Goal: Information Seeking & Learning: Learn about a topic

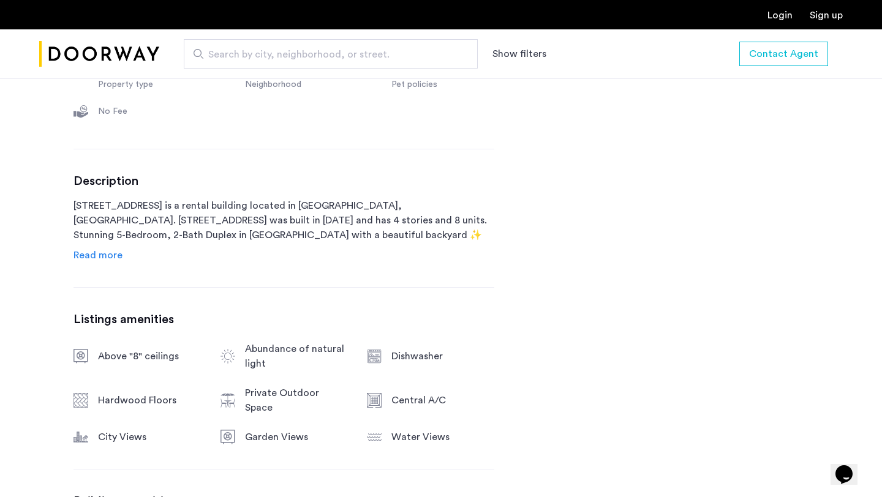
scroll to position [526, 0]
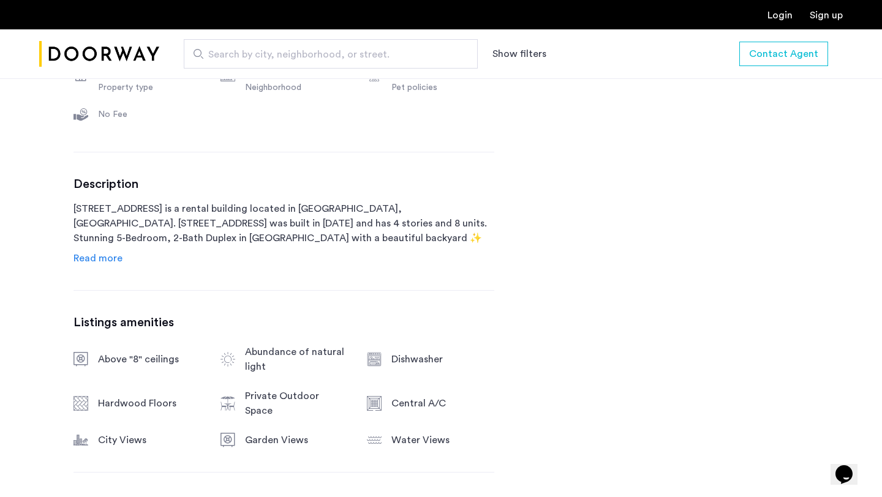
click at [113, 251] on link "Read more" at bounding box center [97, 258] width 49 height 15
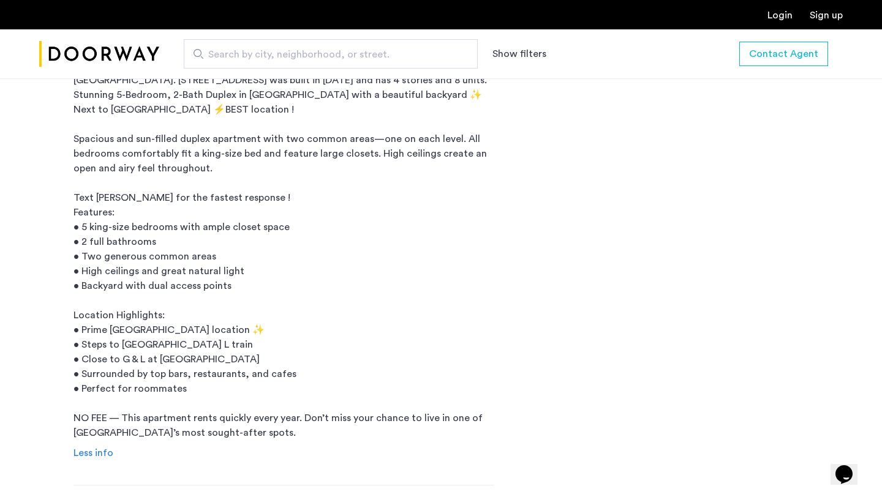
scroll to position [667, 0]
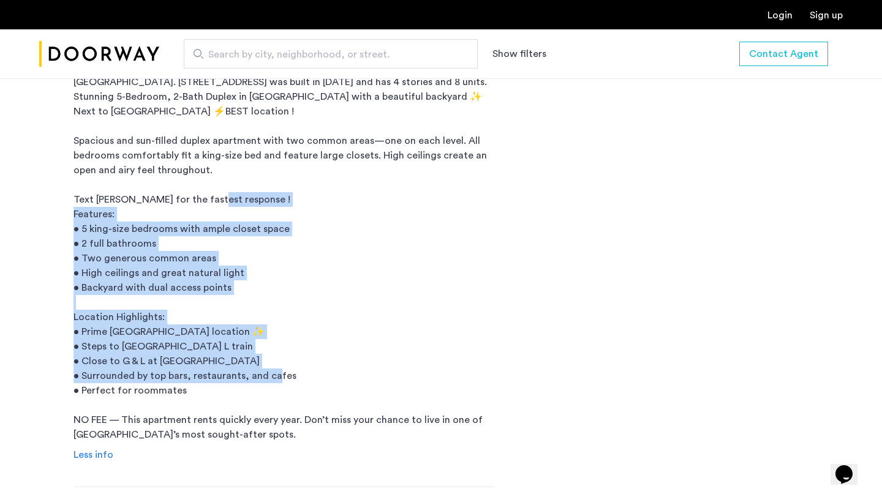
drag, startPoint x: 183, startPoint y: 394, endPoint x: 69, endPoint y: 214, distance: 212.5
copy p "Features: • 5 king-size bedrooms with ample closet space • 2 full bathrooms • T…"
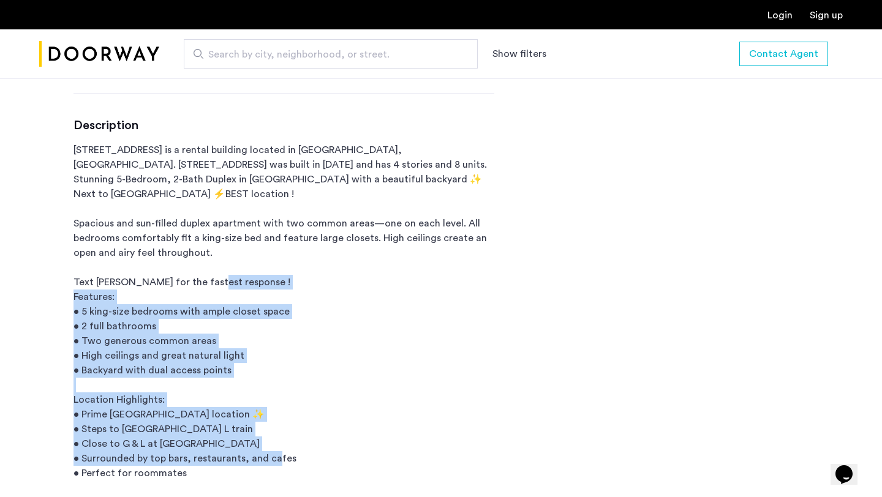
scroll to position [575, 0]
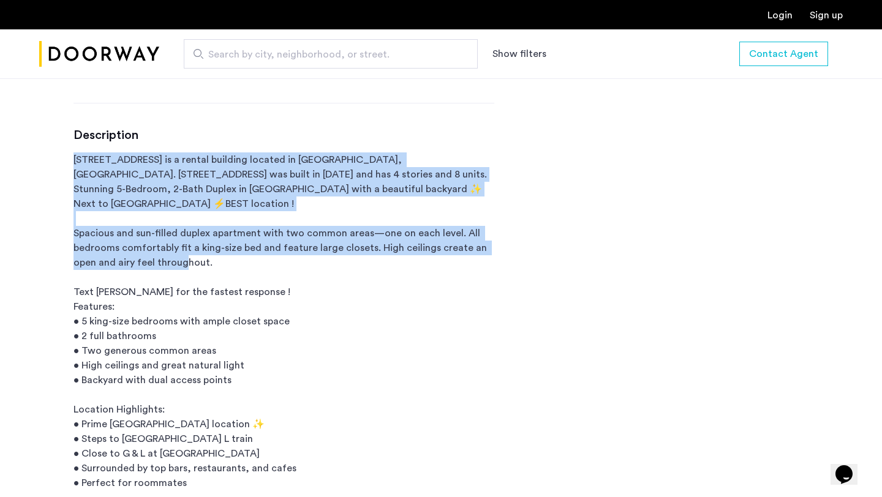
drag, startPoint x: 206, startPoint y: 268, endPoint x: 66, endPoint y: 157, distance: 178.8
copy p "95 South 2 Street is a rental building located in Brooklyn, NY. 95 South 2 Stre…"
click at [256, 266] on p "[STREET_ADDRESS] is a rental building located in [GEOGRAPHIC_DATA], [GEOGRAPHIC…" at bounding box center [283, 343] width 421 height 382
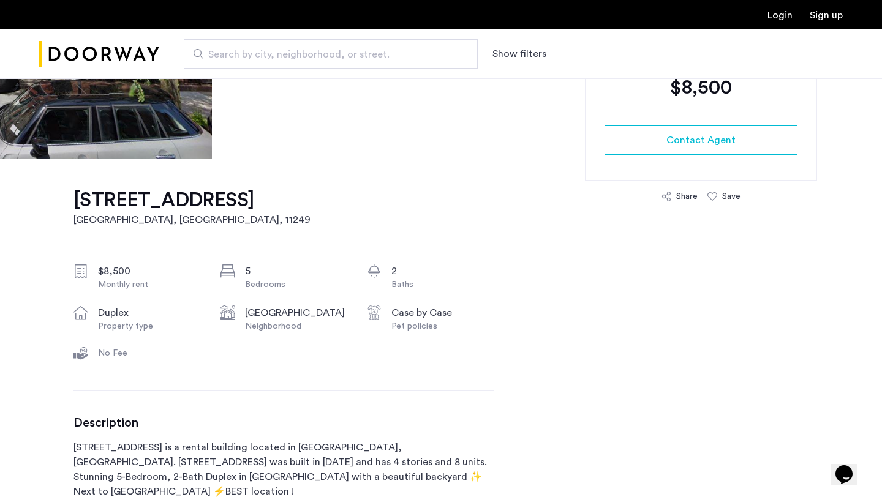
scroll to position [0, 0]
